Goal: Information Seeking & Learning: Learn about a topic

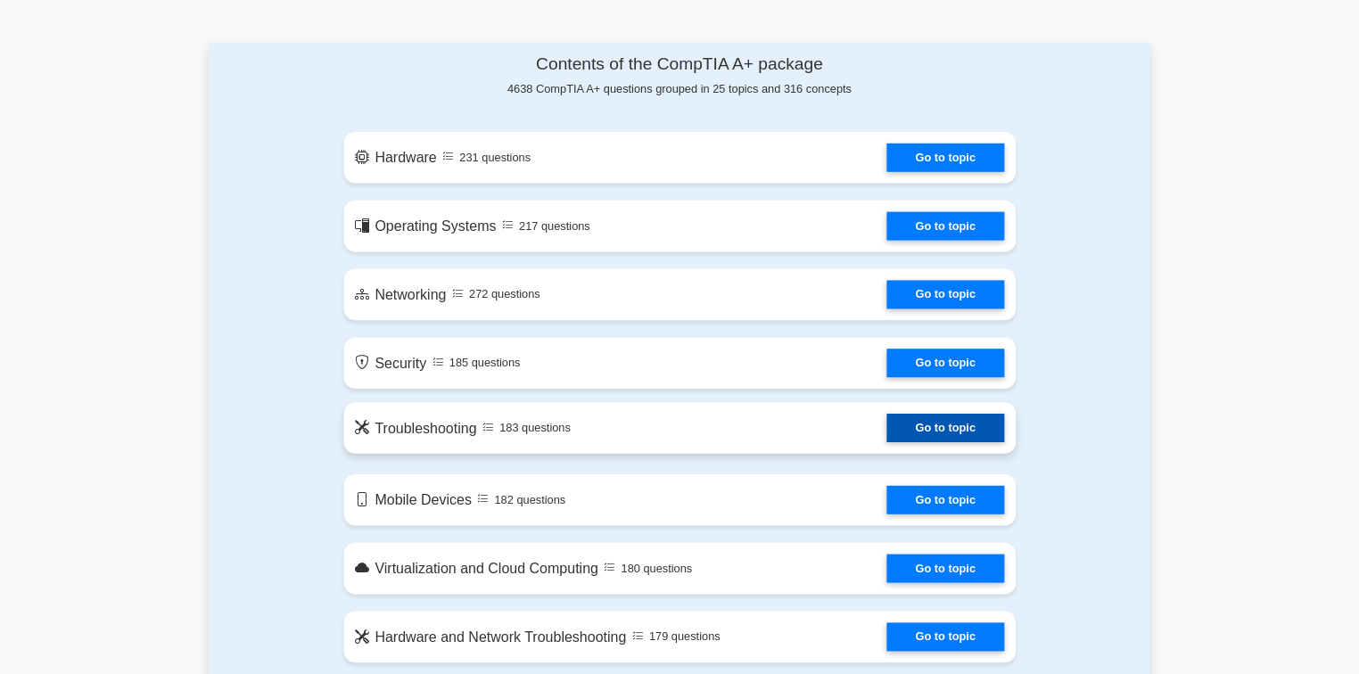
scroll to position [803, 0]
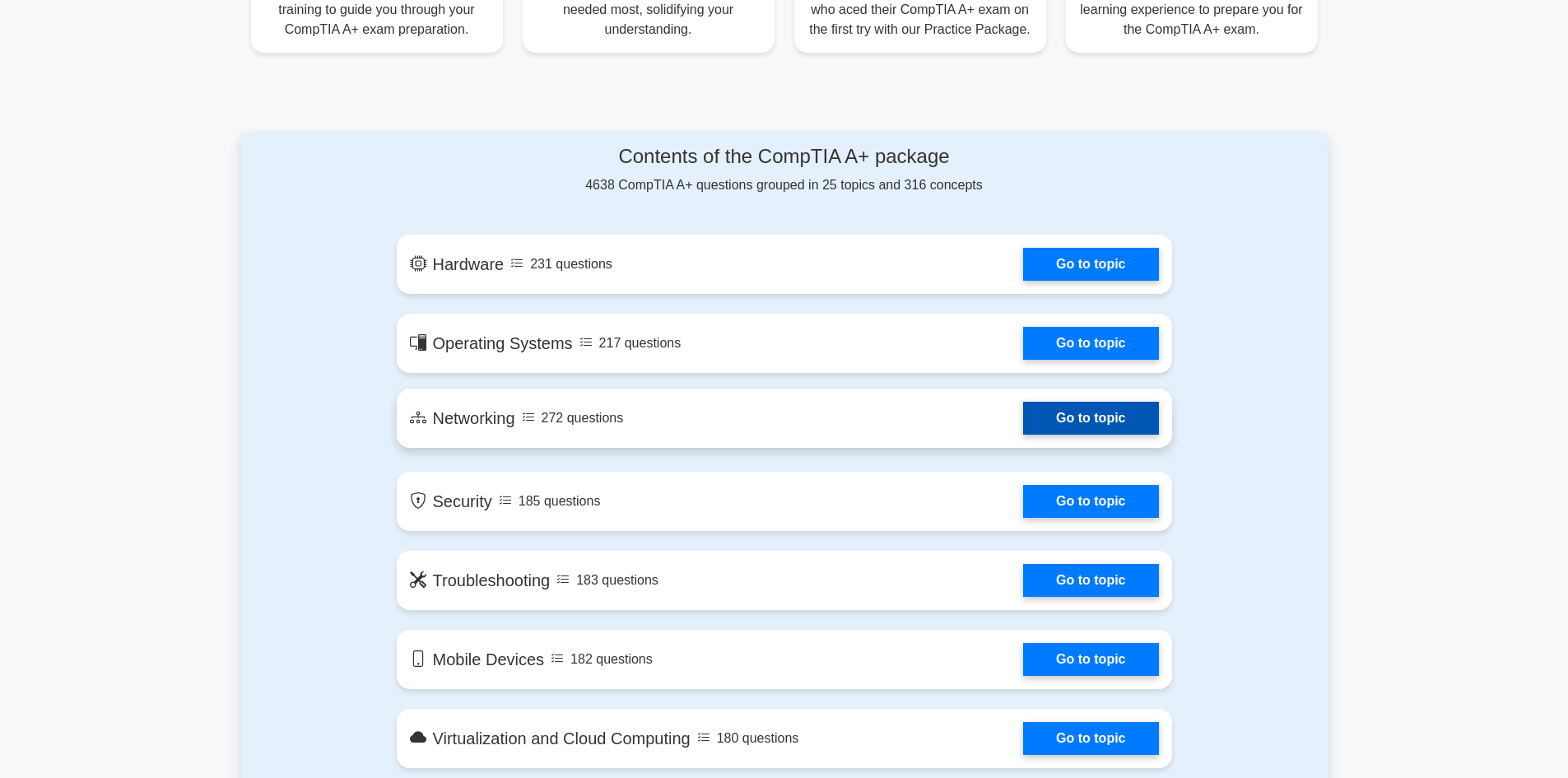
click at [1110, 409] on link "Go to topic" at bounding box center [1091, 418] width 135 height 33
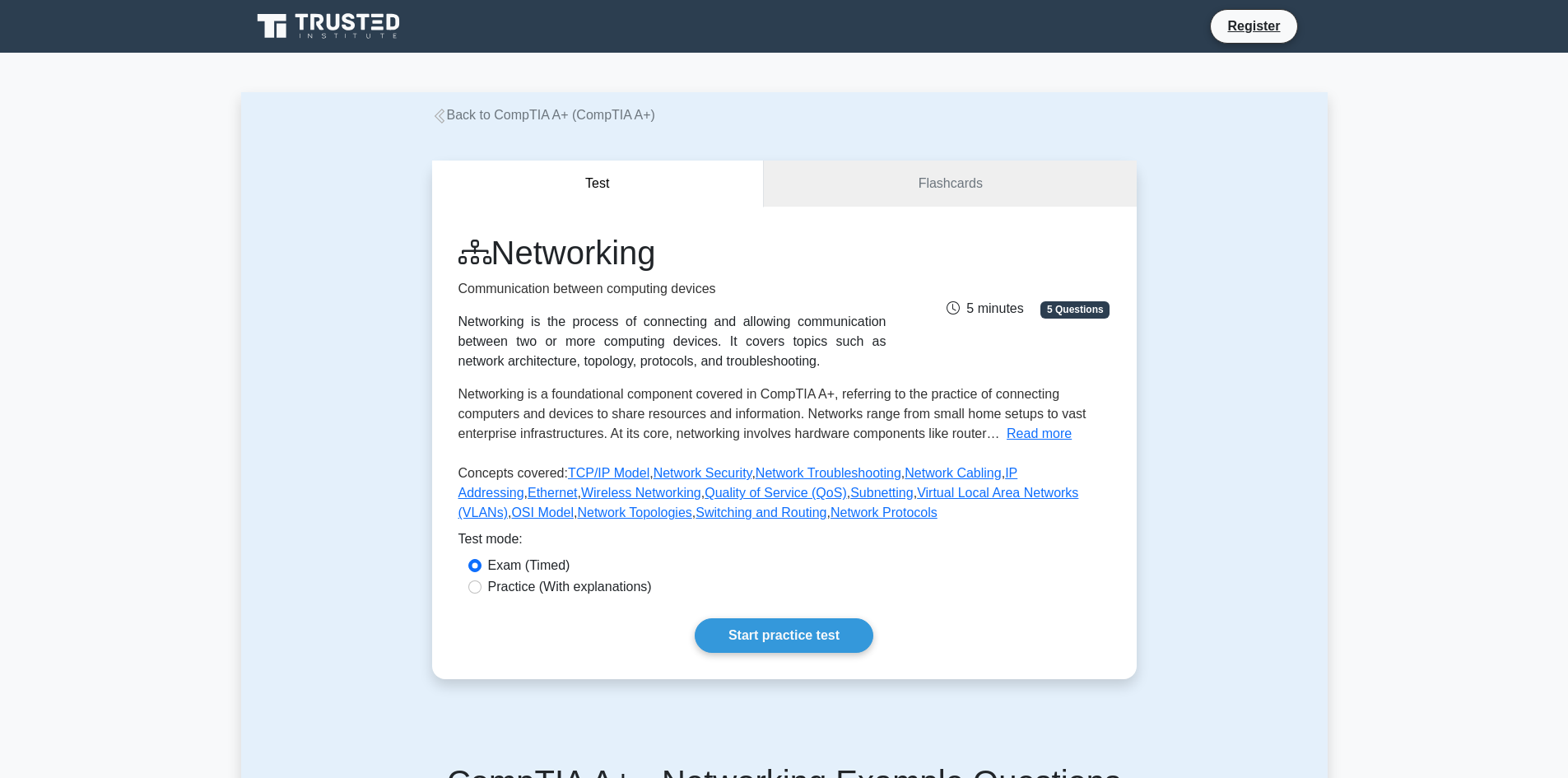
click at [509, 592] on label "Practice (With explanations)" at bounding box center [569, 586] width 163 height 19
click at [482, 592] on input "Practice (With explanations)" at bounding box center [474, 587] width 13 height 13
radio input "true"
click at [839, 642] on link "Start practice test" at bounding box center [784, 635] width 179 height 34
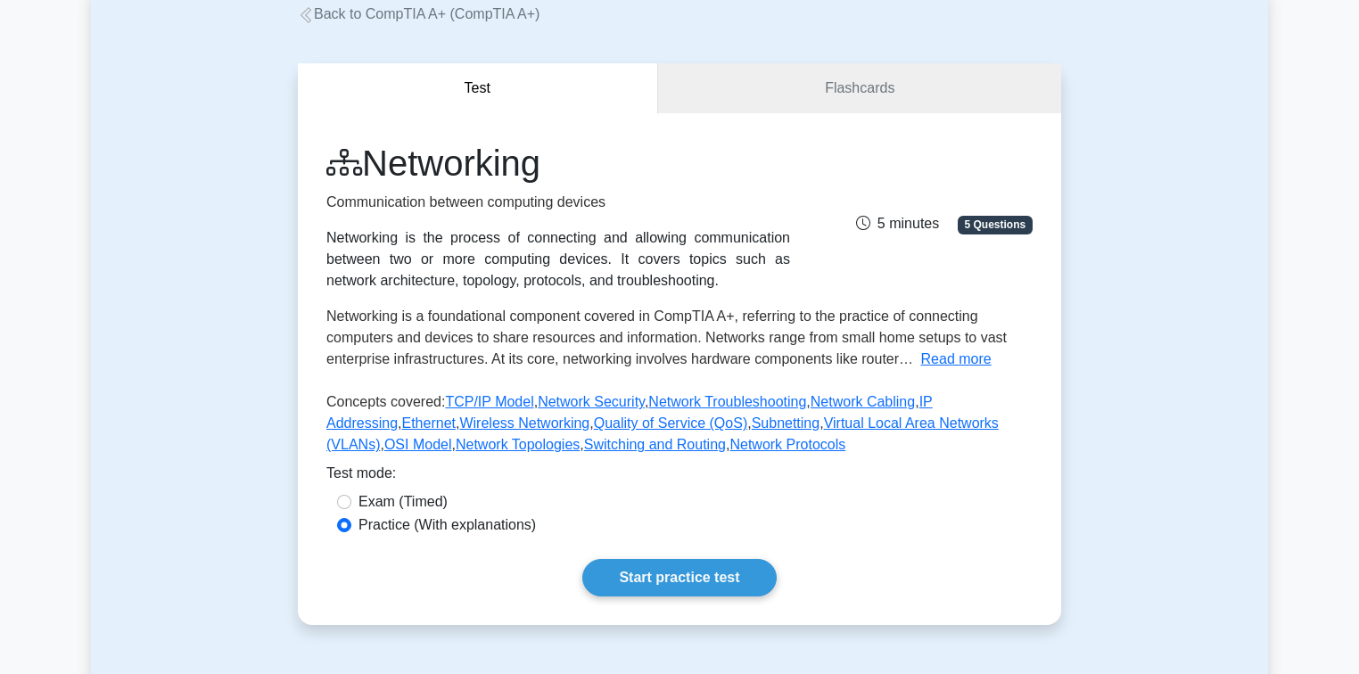
scroll to position [218, 0]
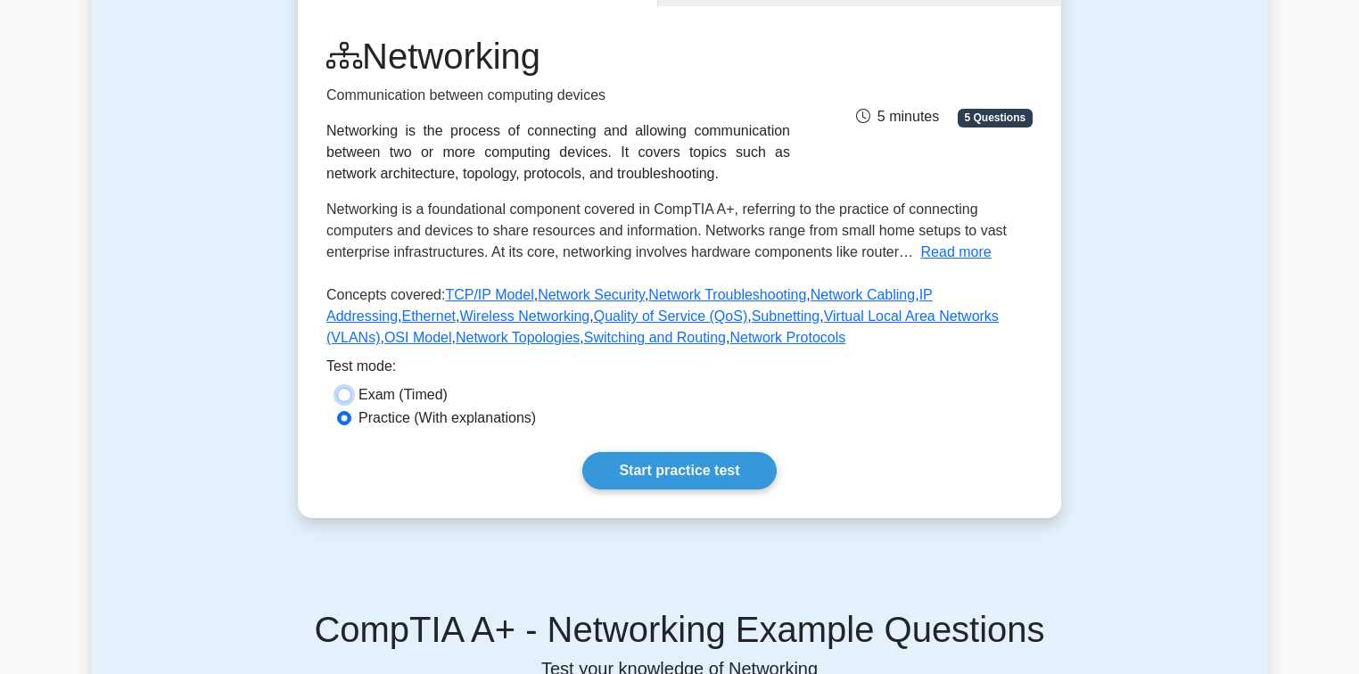
click at [344, 399] on input "Exam (Timed)" at bounding box center [344, 395] width 14 height 14
radio input "true"
click at [342, 421] on input "Practice (With explanations)" at bounding box center [344, 418] width 14 height 14
radio input "true"
click at [338, 398] on input "Exam (Timed)" at bounding box center [344, 395] width 14 height 14
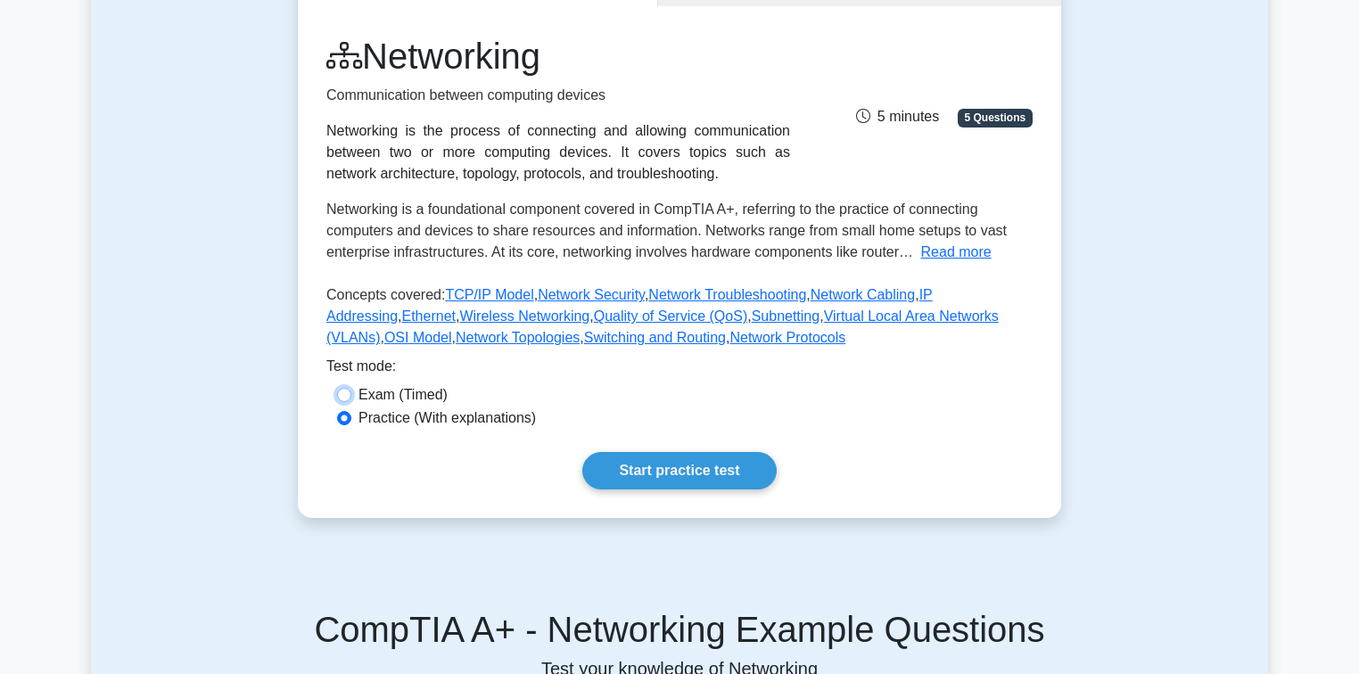
radio input "true"
click at [658, 478] on link "Start practice test" at bounding box center [679, 470] width 194 height 37
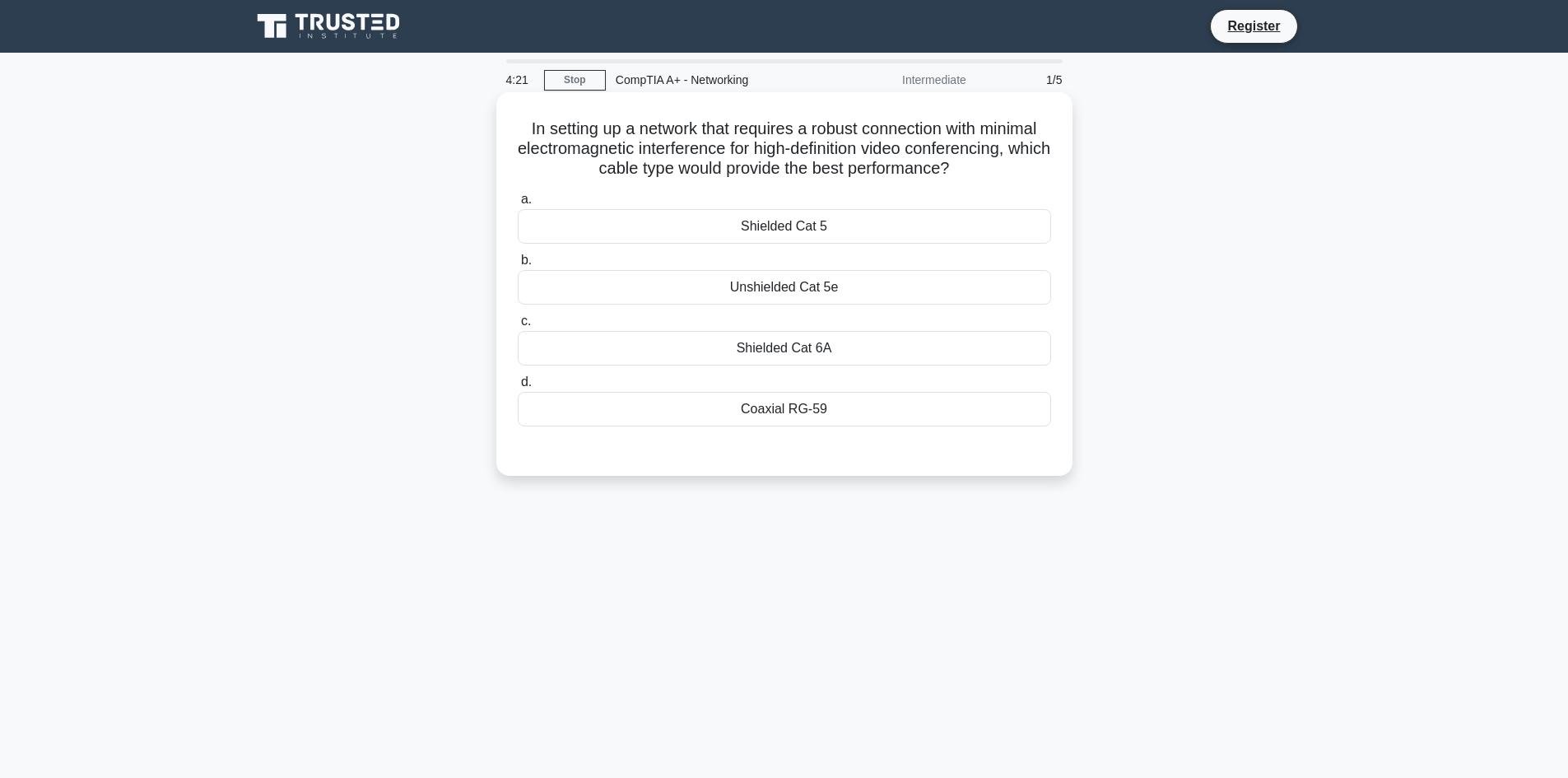
click at [774, 286] on div "Unshielded Cat 5e" at bounding box center [784, 287] width 533 height 34
click at [518, 266] on input "b. Unshielded Cat 5e" at bounding box center [518, 260] width 0 height 11
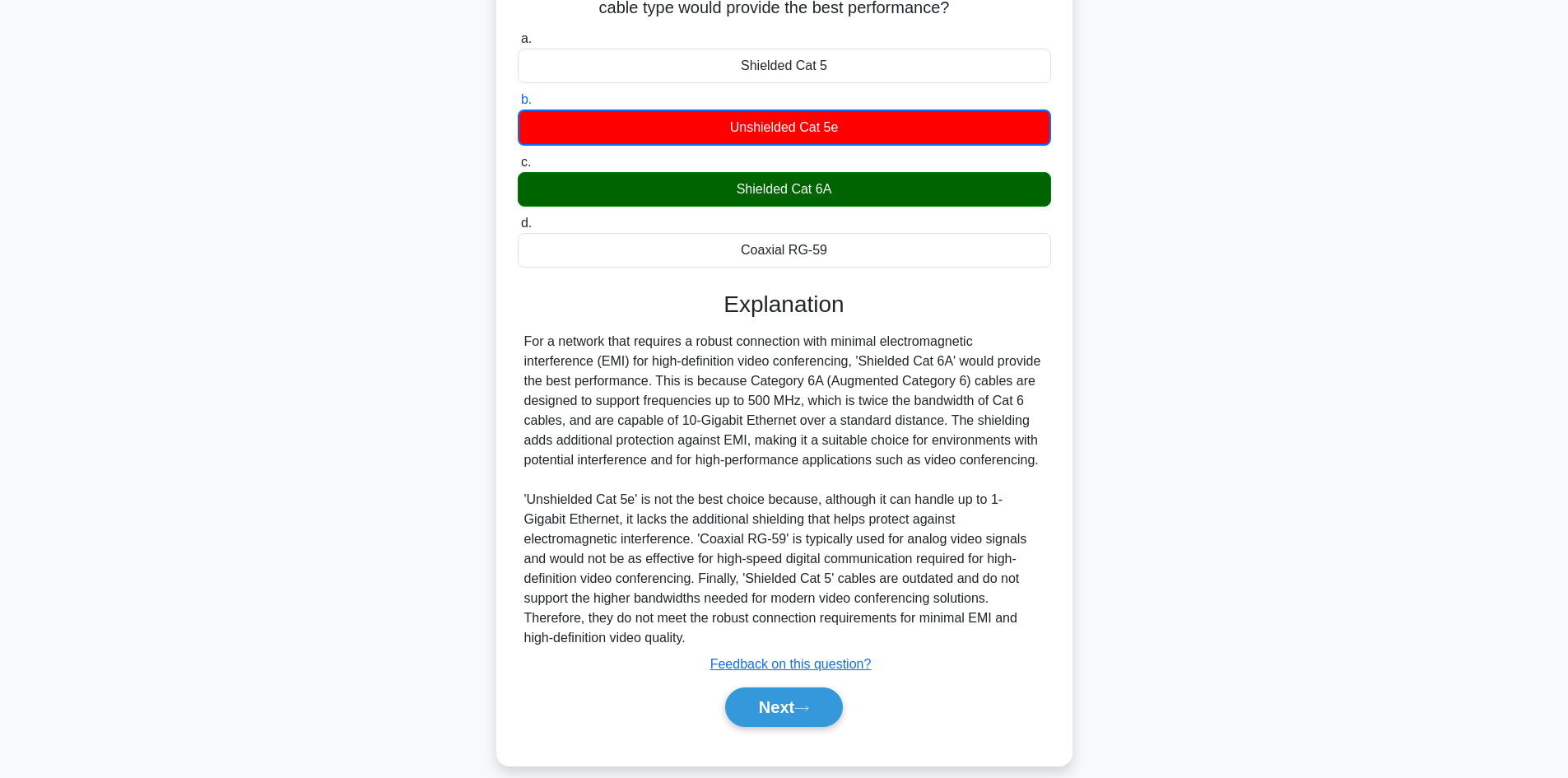
scroll to position [180, 0]
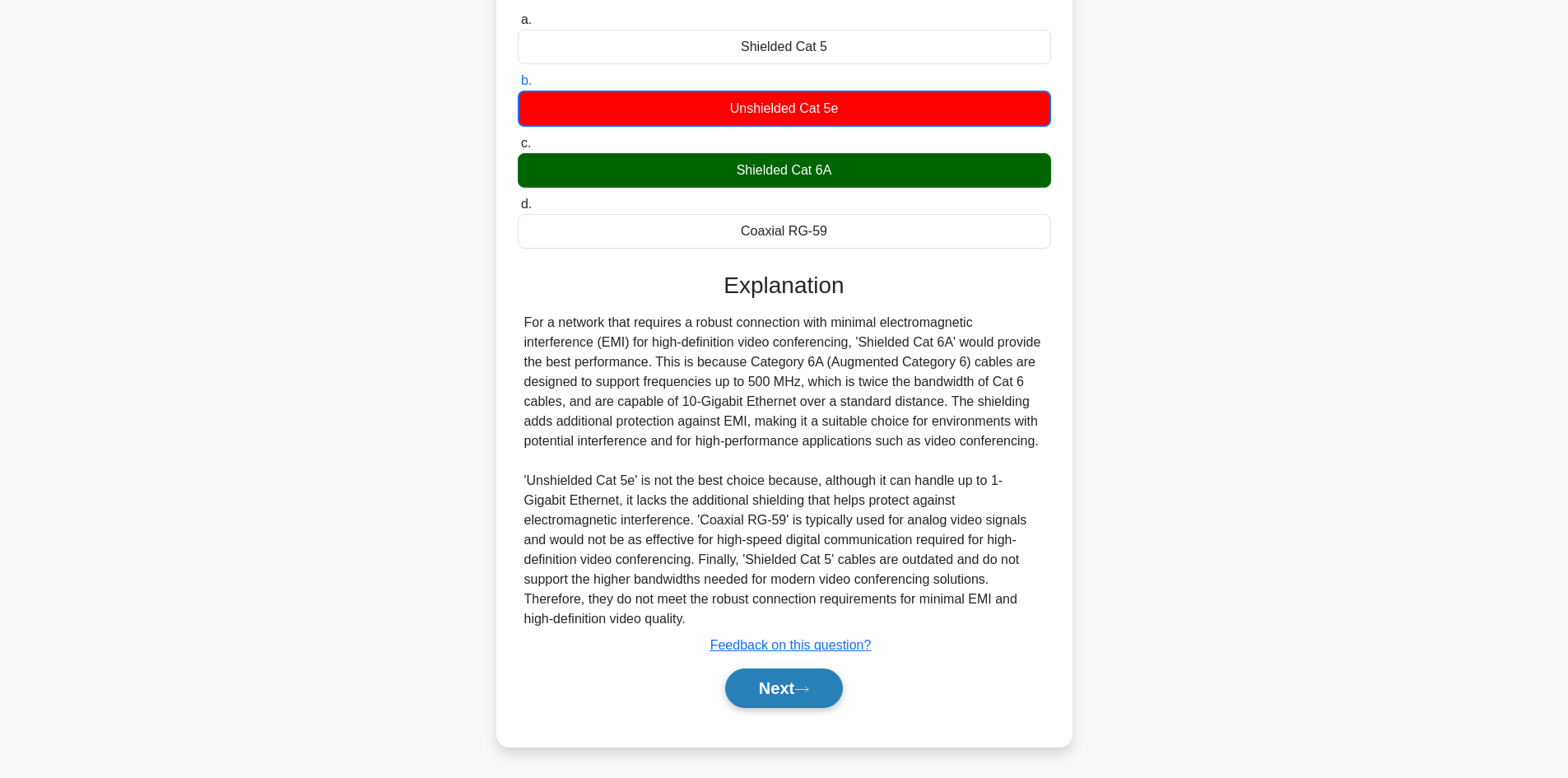
click at [749, 698] on button "Next" at bounding box center [784, 688] width 118 height 40
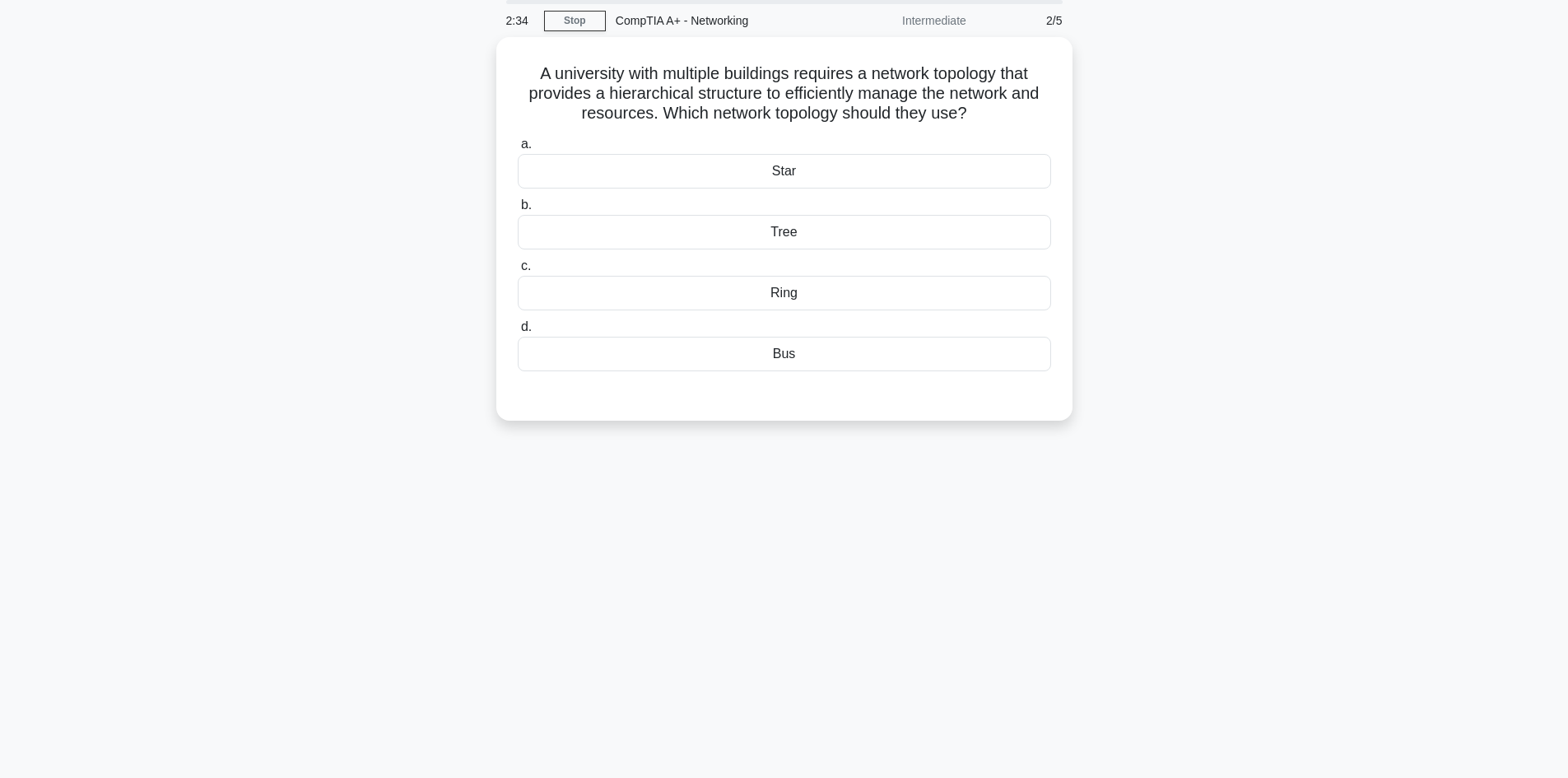
scroll to position [0, 0]
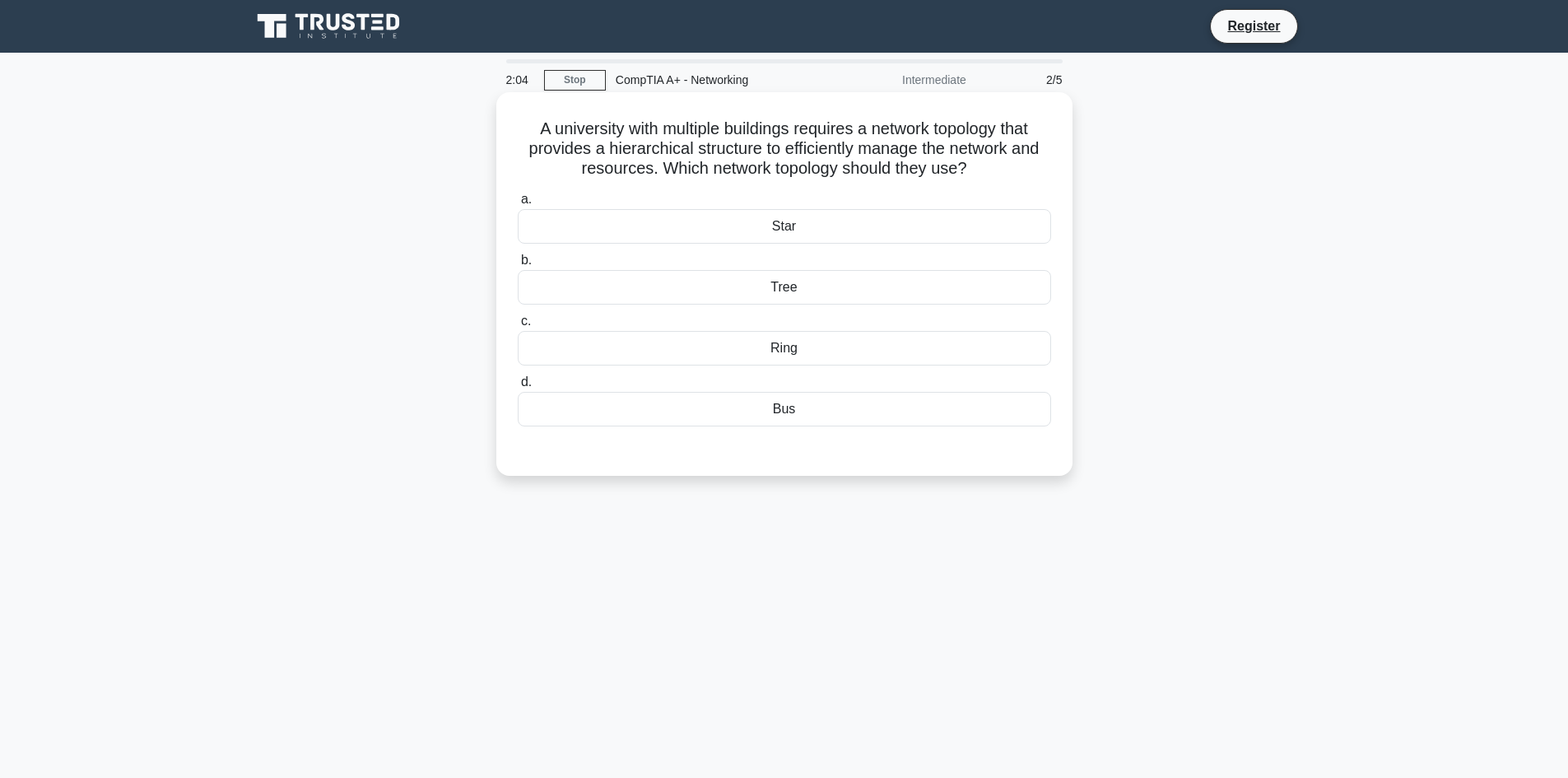
click at [784, 302] on div "Tree" at bounding box center [784, 287] width 533 height 34
click at [518, 266] on input "b. Tree" at bounding box center [518, 260] width 0 height 11
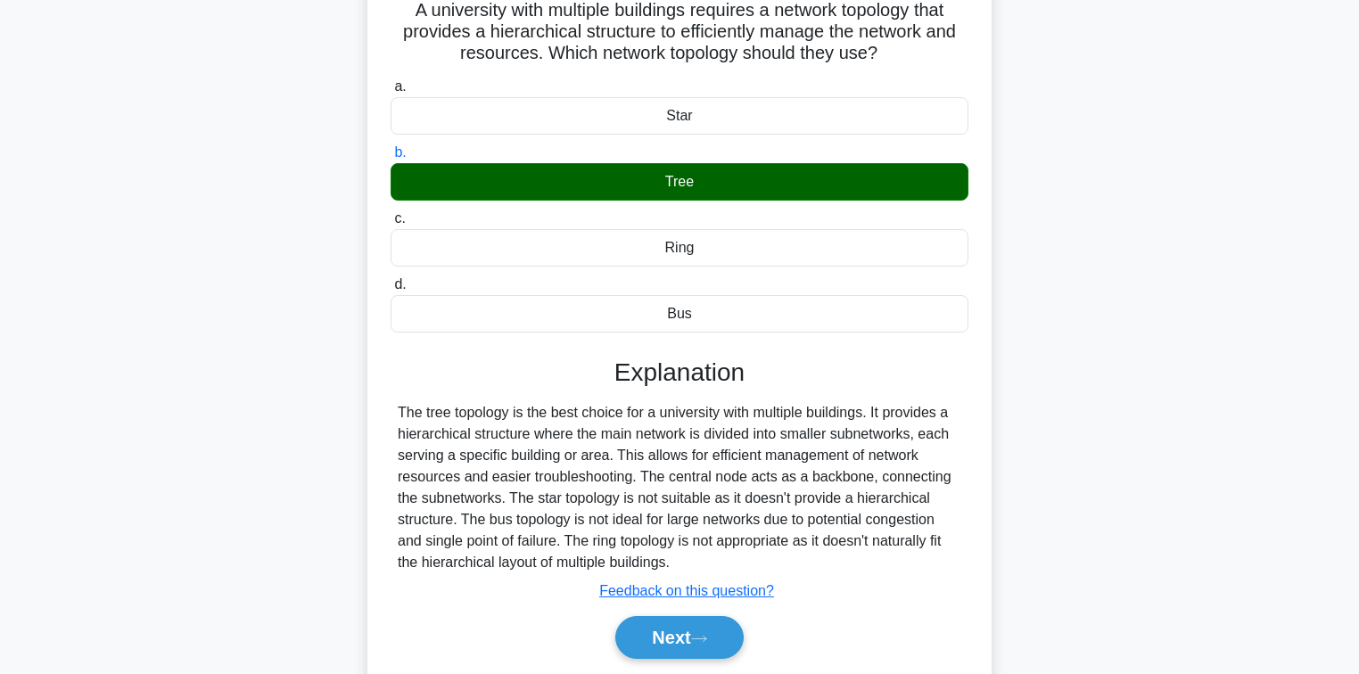
scroll to position [192, 0]
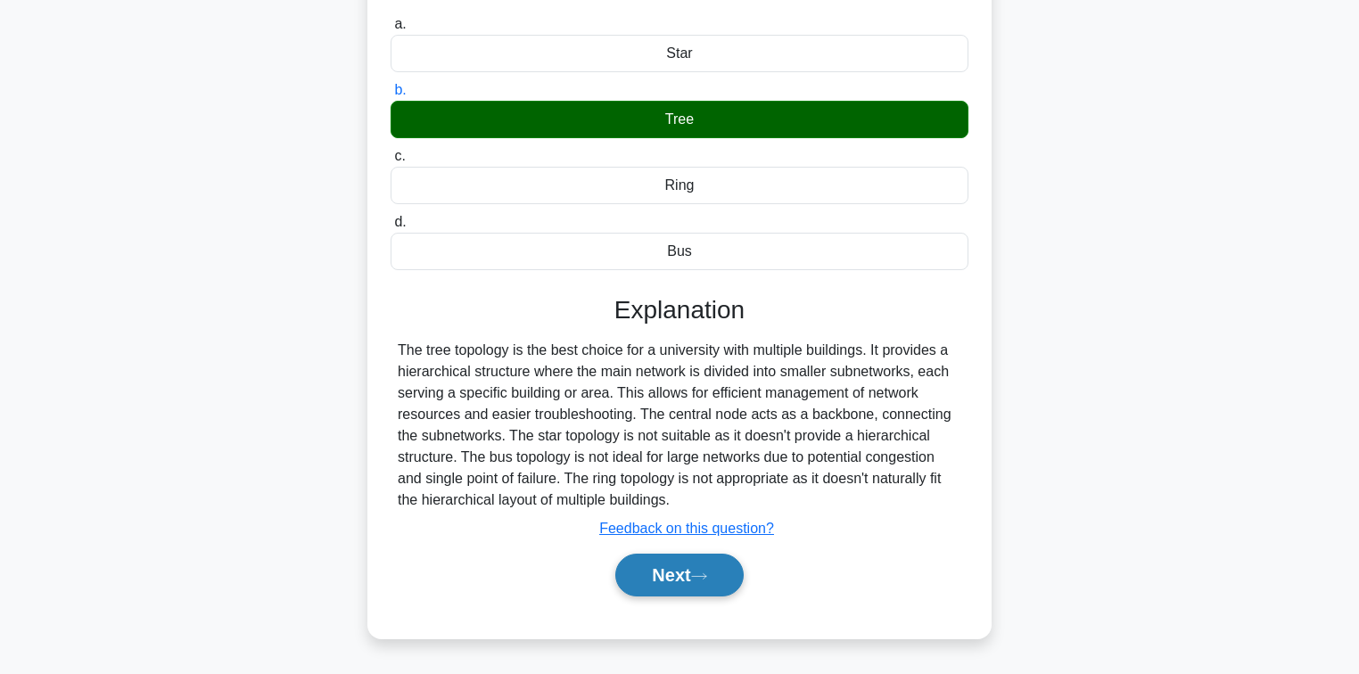
click at [639, 578] on button "Next" at bounding box center [679, 575] width 128 height 43
click at [681, 575] on button "Next" at bounding box center [679, 575] width 128 height 43
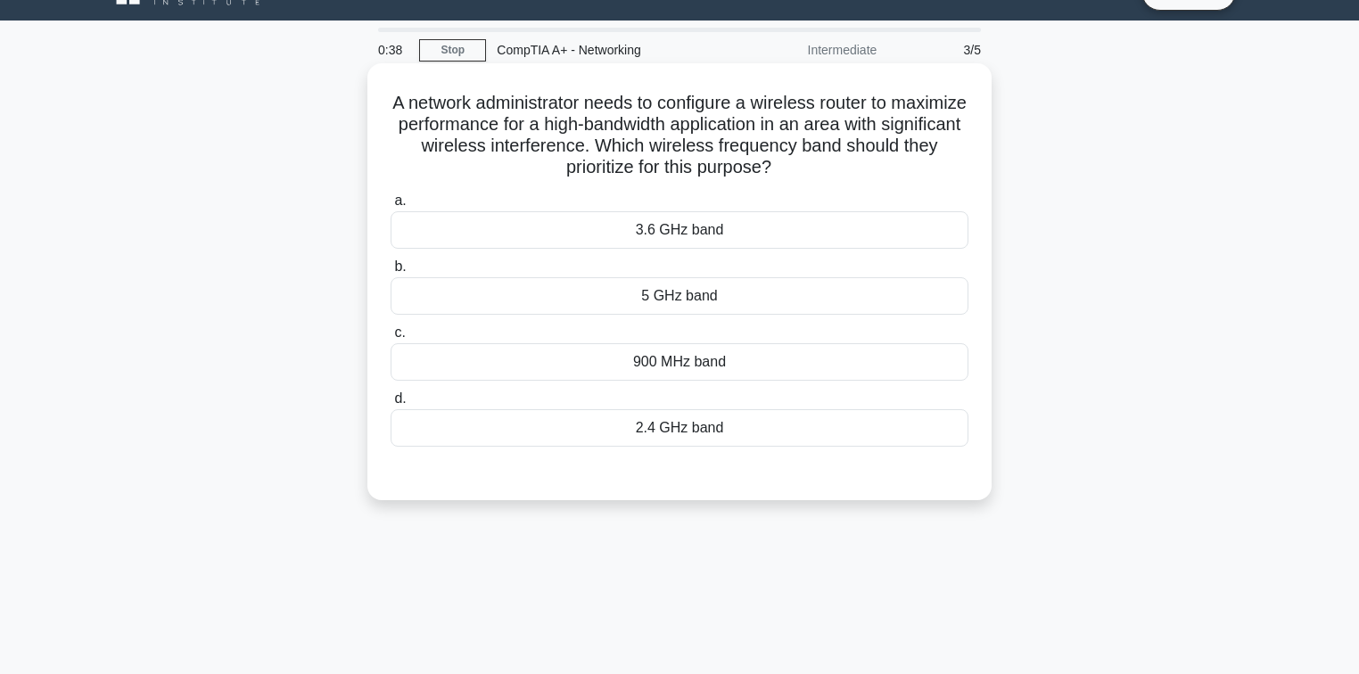
scroll to position [0, 0]
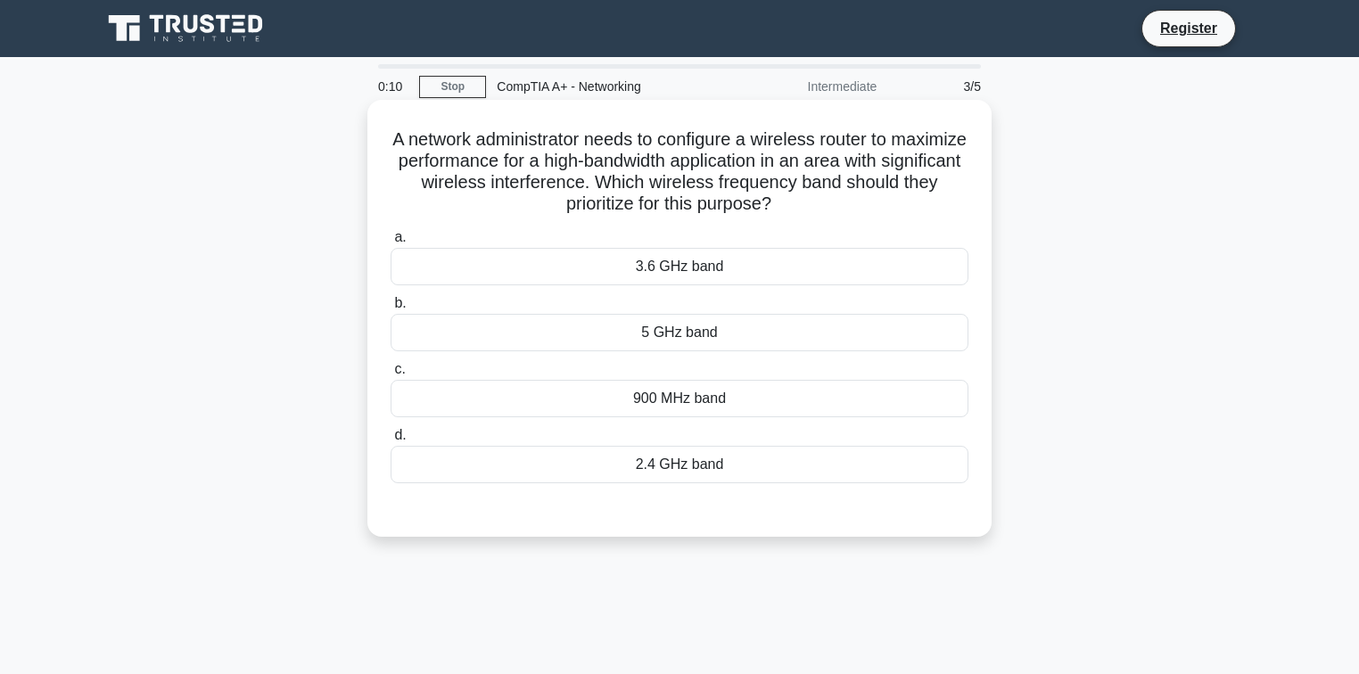
click at [674, 466] on div "2.4 GHz band" at bounding box center [680, 464] width 578 height 37
click at [391, 441] on input "d. 2.4 GHz band" at bounding box center [391, 436] width 0 height 12
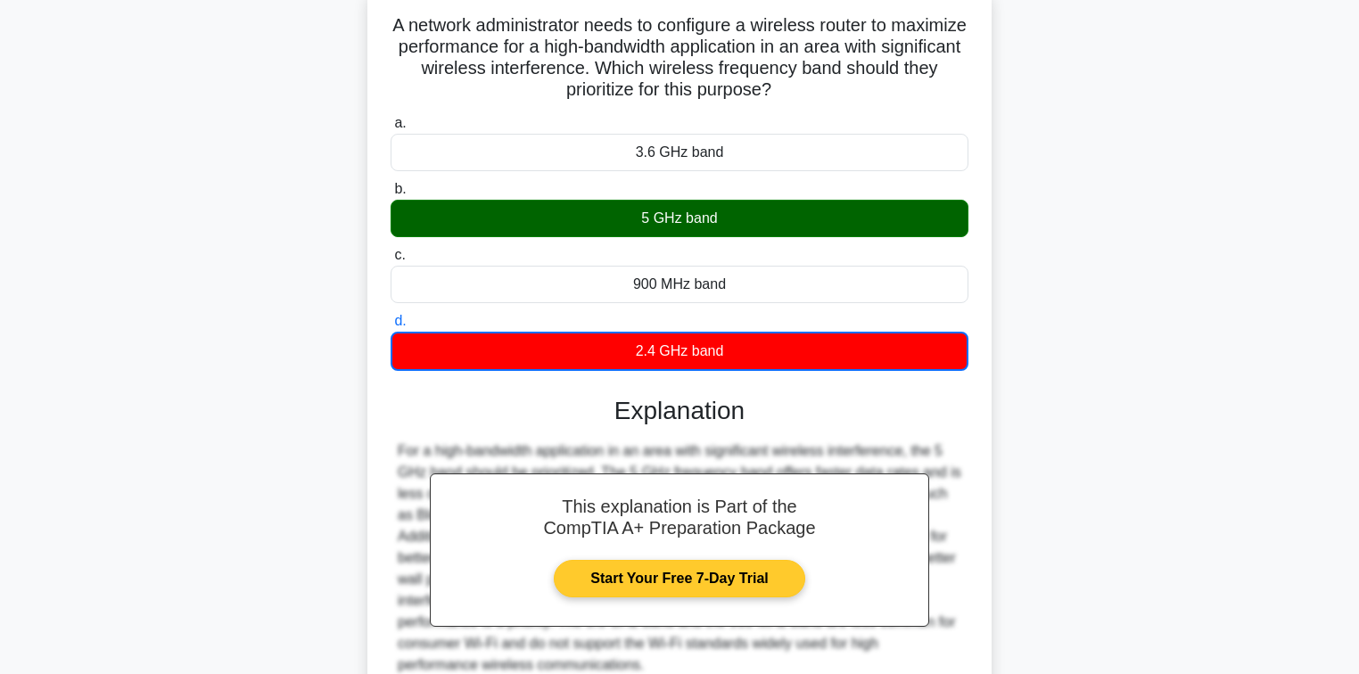
scroll to position [289, 0]
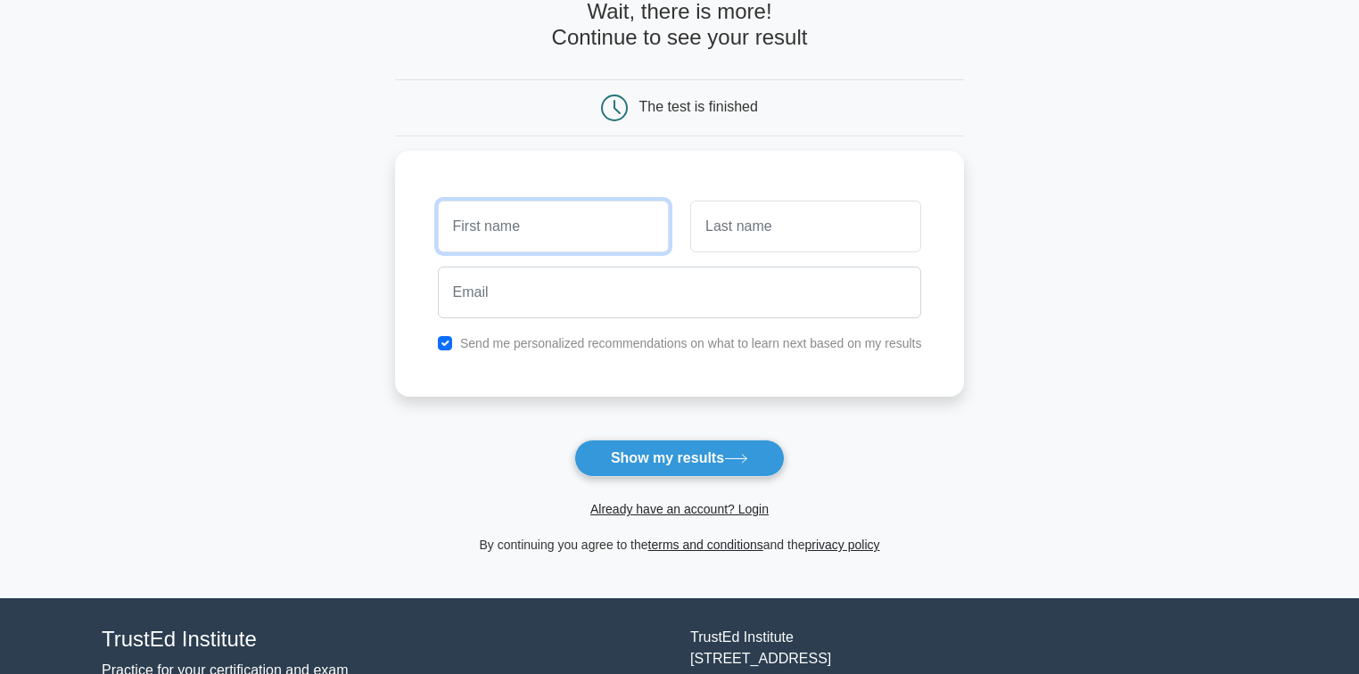
scroll to position [221, 0]
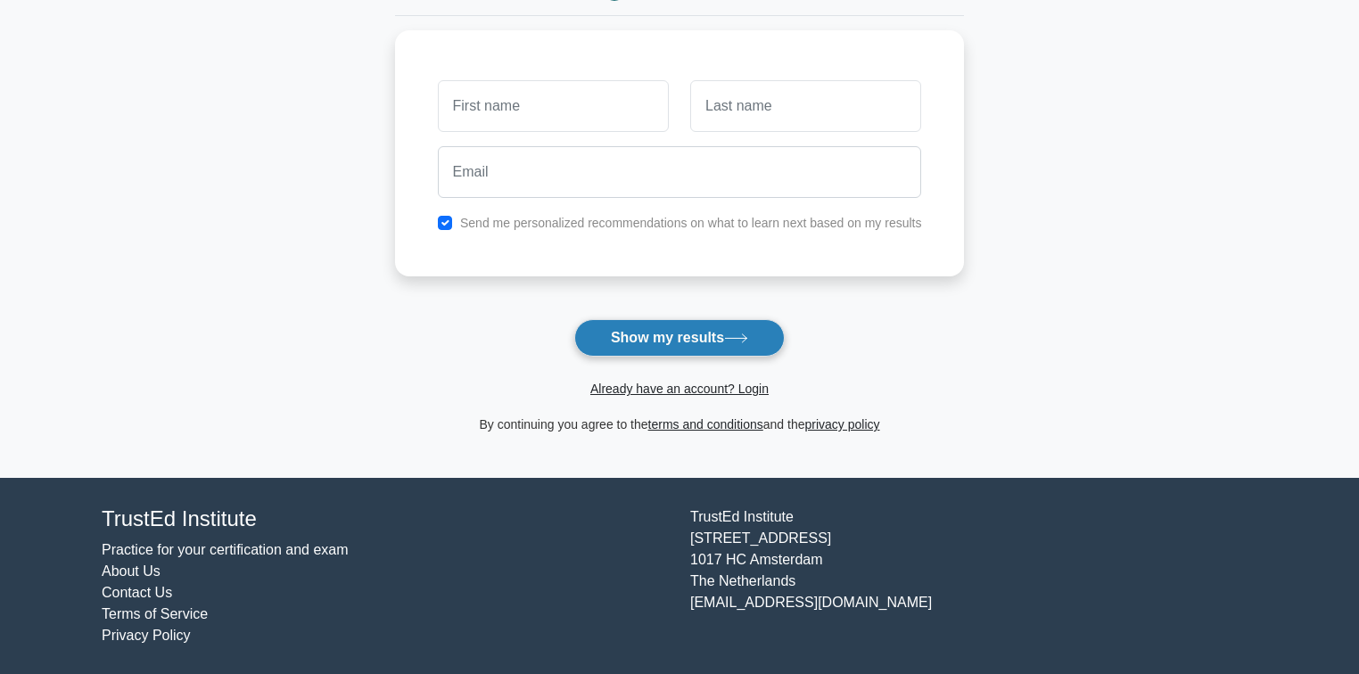
click at [700, 336] on button "Show my results" at bounding box center [679, 337] width 210 height 37
click at [304, 186] on main "Wait, there is more! Continue to see your result The test is finished and the" at bounding box center [679, 157] width 1359 height 642
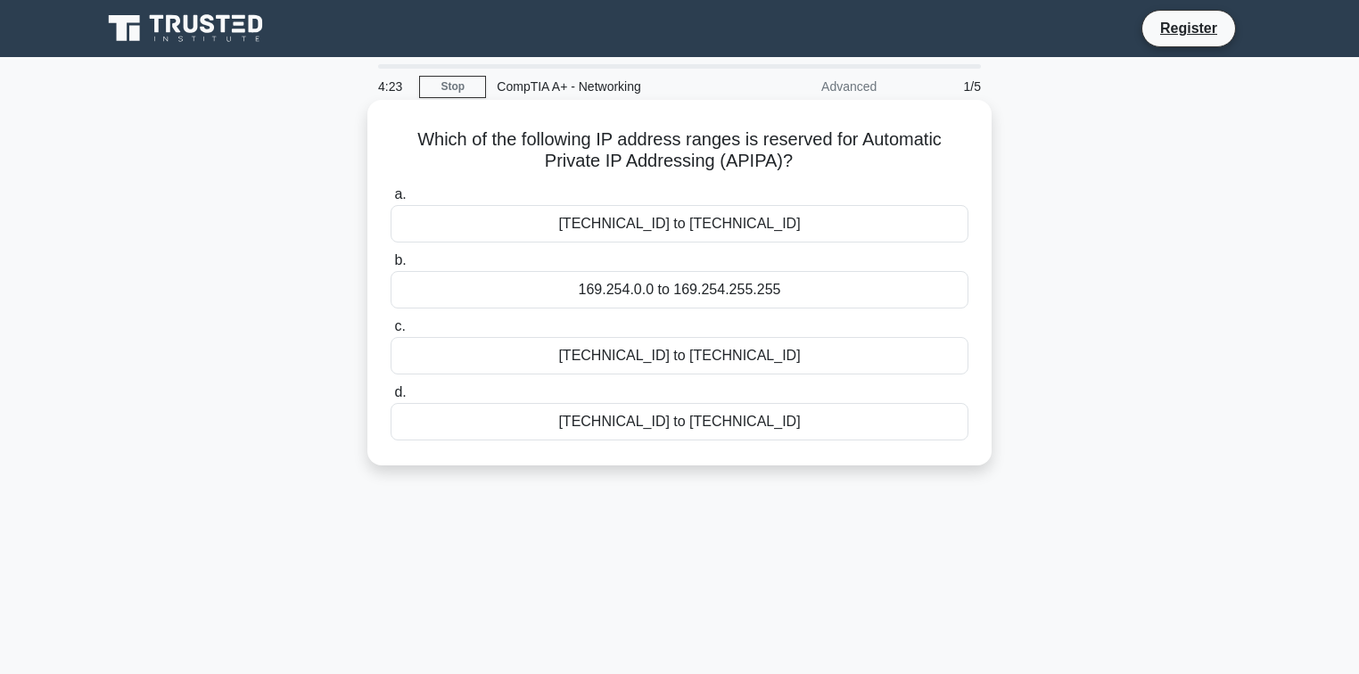
click at [633, 286] on div "169.254.0.0 to 169.254.255.255" at bounding box center [680, 289] width 578 height 37
click at [391, 267] on input "b. 169.254.0.0 to 169.254.255.255" at bounding box center [391, 261] width 0 height 12
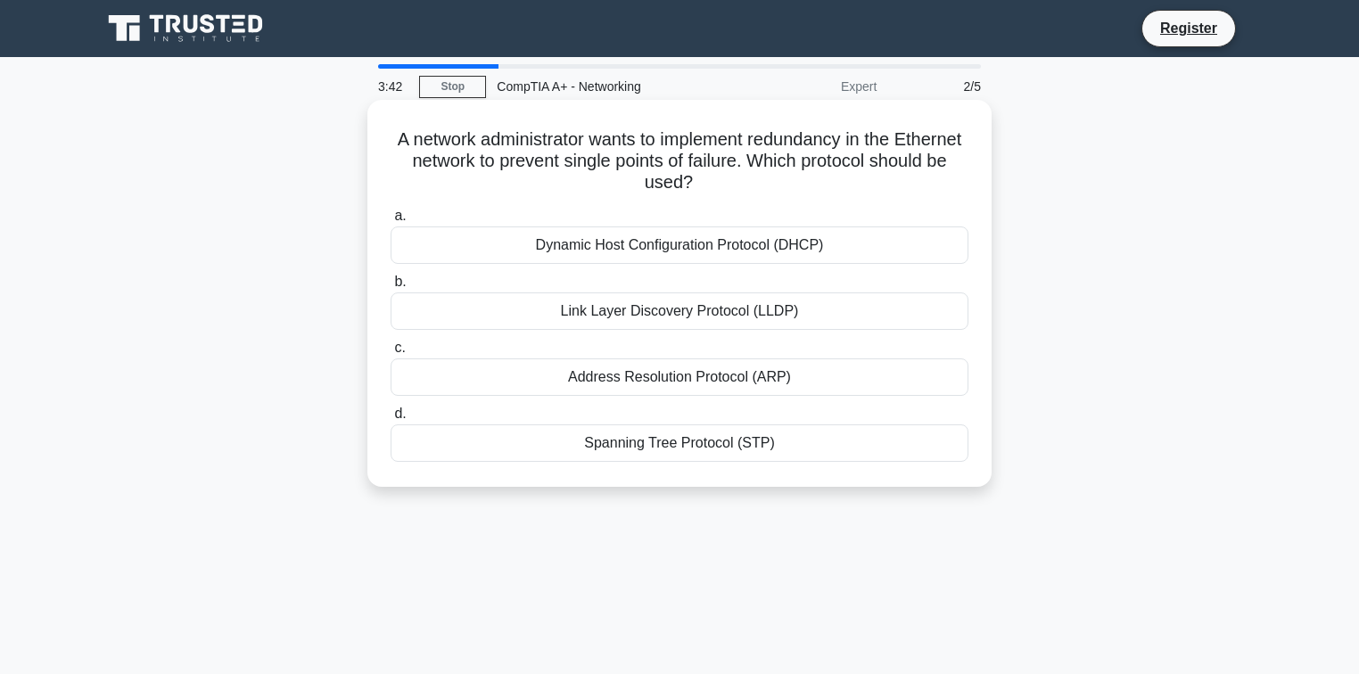
click at [654, 253] on div "Dynamic Host Configuration Protocol (DHCP)" at bounding box center [680, 245] width 578 height 37
click at [391, 222] on input "a. Dynamic Host Configuration Protocol (DHCP)" at bounding box center [391, 216] width 0 height 12
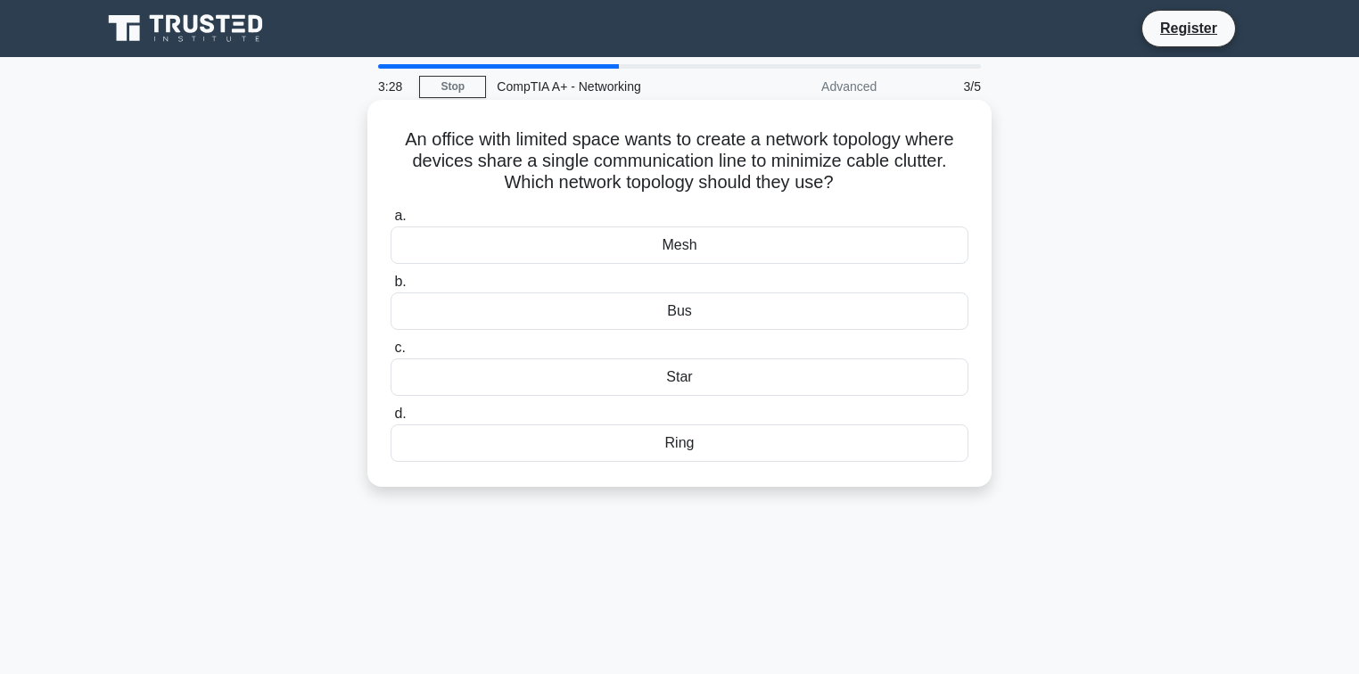
click at [678, 315] on div "Bus" at bounding box center [680, 311] width 578 height 37
click at [391, 288] on input "b. Bus" at bounding box center [391, 282] width 0 height 12
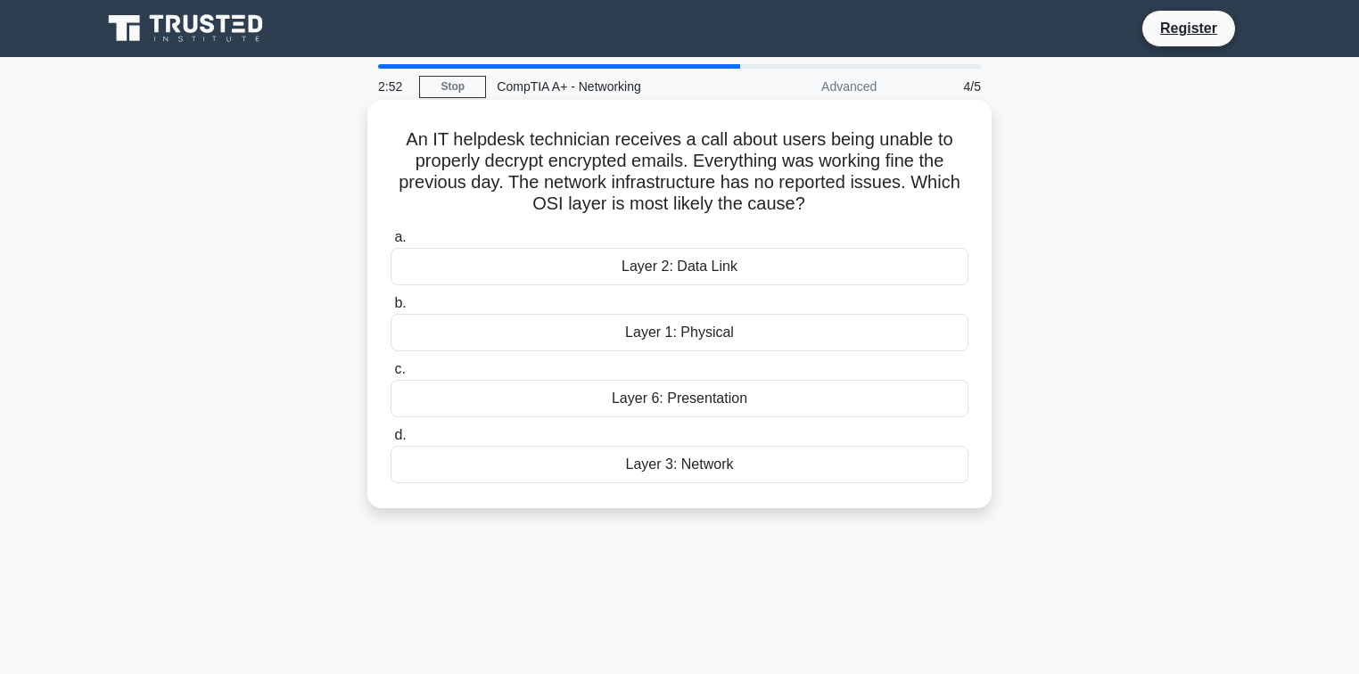
click at [689, 273] on div "Layer 2: Data Link" at bounding box center [680, 266] width 578 height 37
click at [391, 243] on input "a. Layer 2: Data Link" at bounding box center [391, 238] width 0 height 12
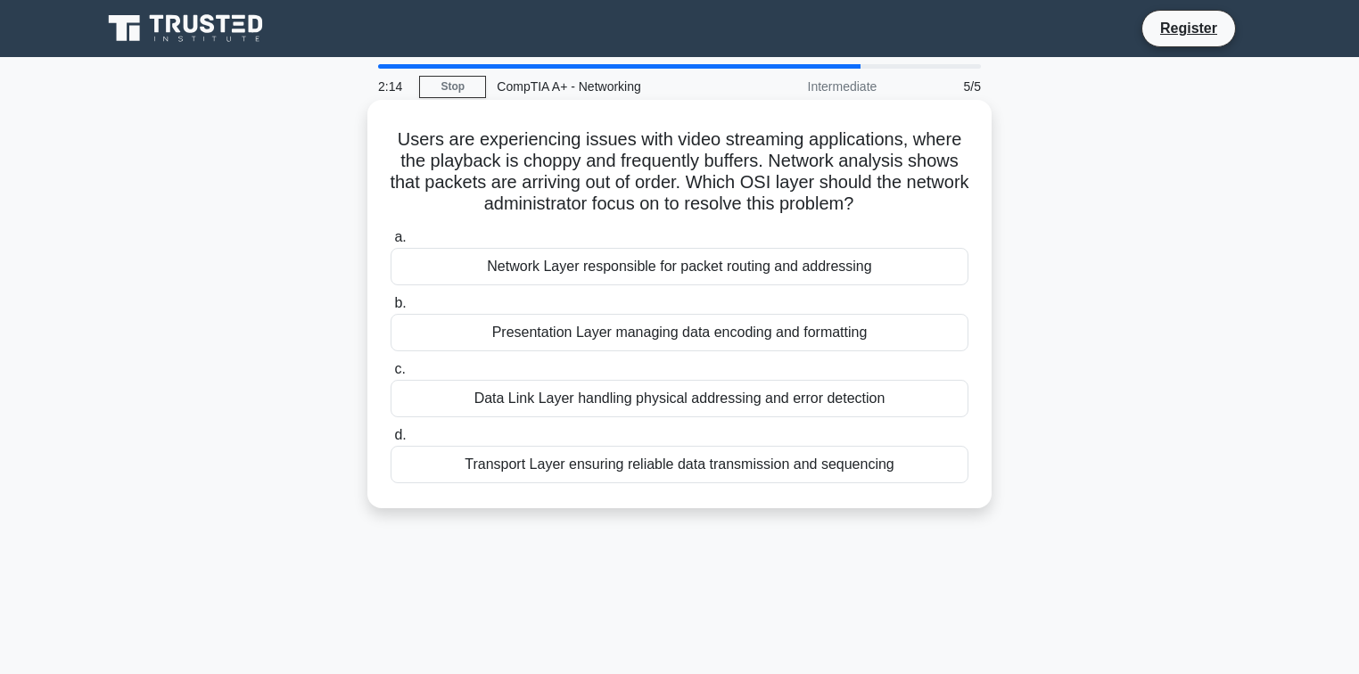
click at [732, 463] on div "Transport Layer ensuring reliable data transmission and sequencing" at bounding box center [680, 464] width 578 height 37
click at [391, 441] on input "d. Transport Layer ensuring reliable data transmission and sequencing" at bounding box center [391, 436] width 0 height 12
